Goal: Obtain resource: Download file/media

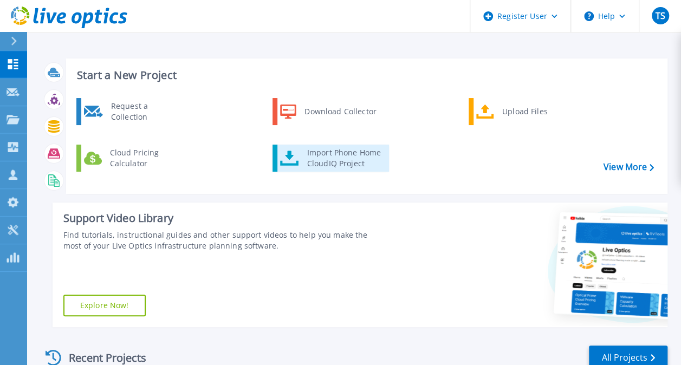
click at [349, 160] on div "Import Phone Home CloudIQ Project" at bounding box center [344, 158] width 85 height 22
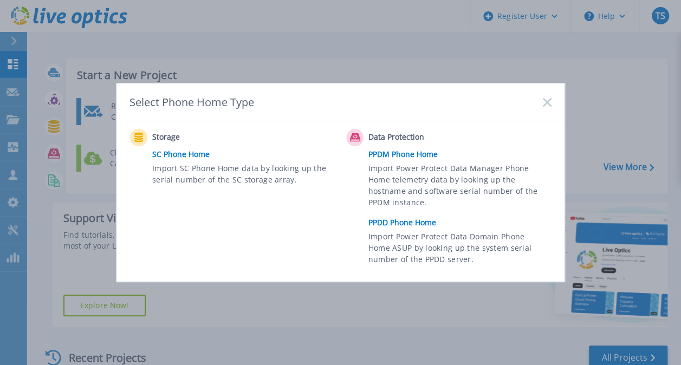
click at [250, 330] on div "Select Phone Home Type Storage SC Phone Home Import SC Phone Home data by looki…" at bounding box center [340, 182] width 681 height 365
click at [554, 97] on div "Select Phone Home Type" at bounding box center [341, 102] width 448 height 38
click at [547, 100] on icon at bounding box center [547, 102] width 9 height 9
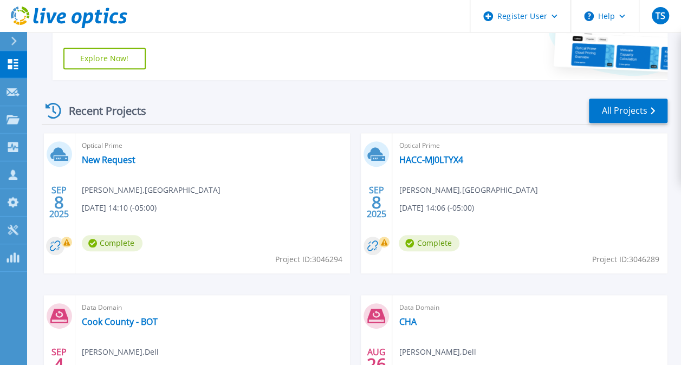
scroll to position [325, 0]
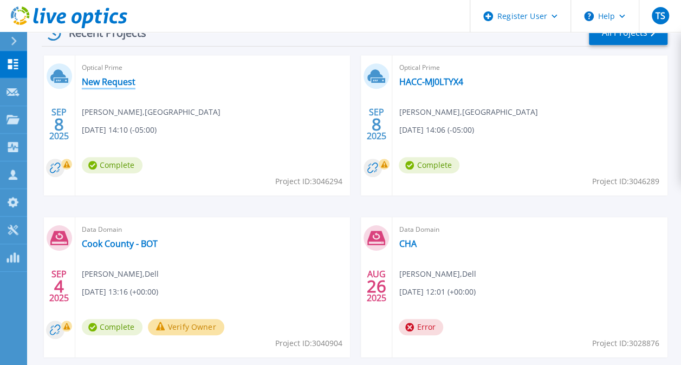
click at [119, 82] on link "New Request" at bounding box center [109, 81] width 54 height 11
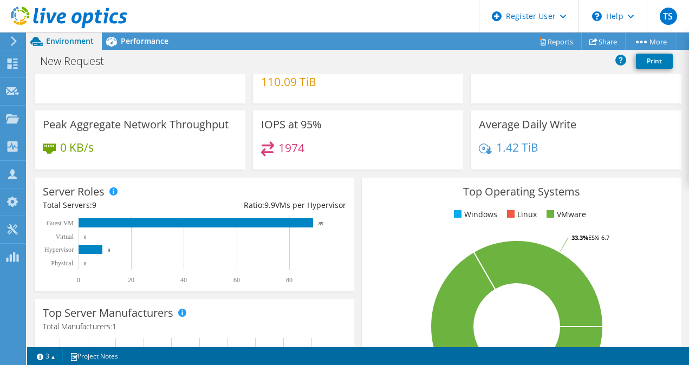
scroll to position [62, 0]
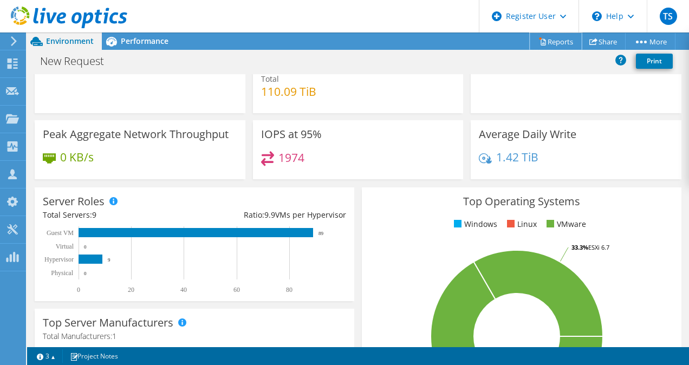
click at [561, 39] on link "Reports" at bounding box center [556, 41] width 52 height 17
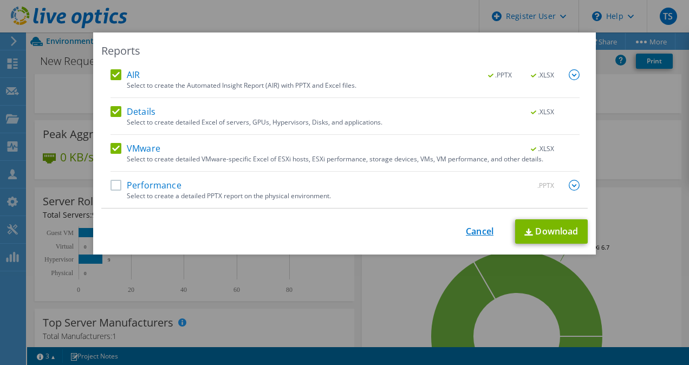
click at [466, 233] on link "Cancel" at bounding box center [480, 232] width 28 height 10
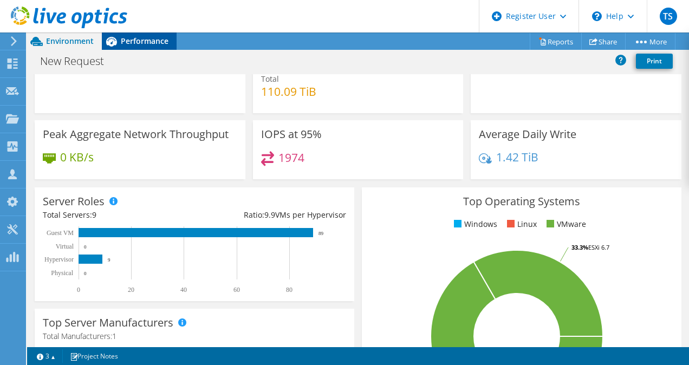
click at [141, 37] on span "Performance" at bounding box center [145, 41] width 48 height 10
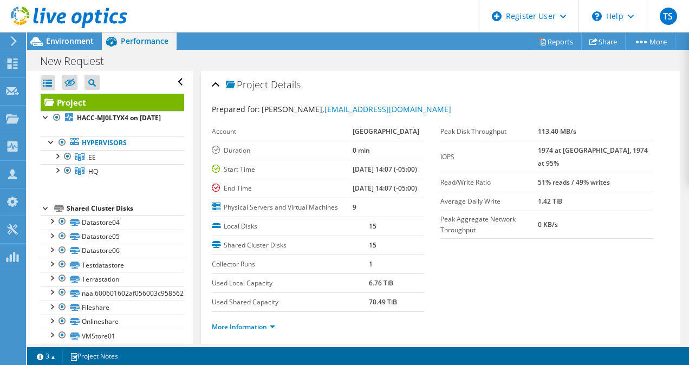
click at [68, 34] on div at bounding box center [63, 18] width 127 height 36
click at [61, 40] on span "Environment" at bounding box center [70, 41] width 48 height 10
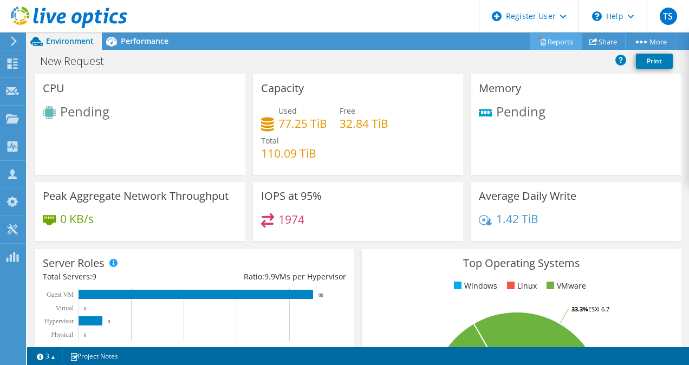
click at [557, 37] on link "Reports" at bounding box center [556, 41] width 52 height 17
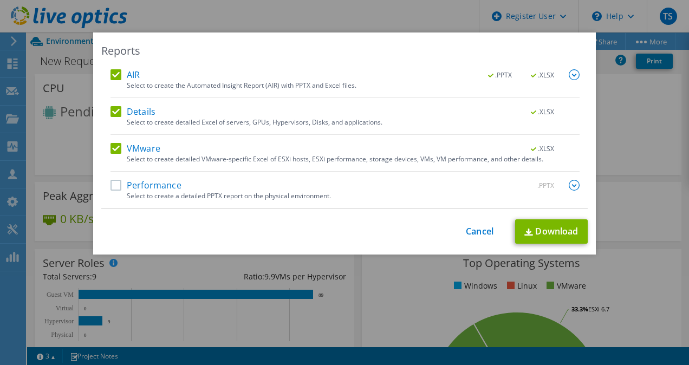
click at [112, 75] on label "AIR" at bounding box center [125, 74] width 29 height 11
click at [0, 0] on input "AIR" at bounding box center [0, 0] width 0 height 0
click at [112, 112] on label "Details" at bounding box center [133, 111] width 45 height 11
click at [0, 0] on input "Details" at bounding box center [0, 0] width 0 height 0
click at [548, 229] on link "Download" at bounding box center [551, 232] width 73 height 24
